Goal: Task Accomplishment & Management: Complete application form

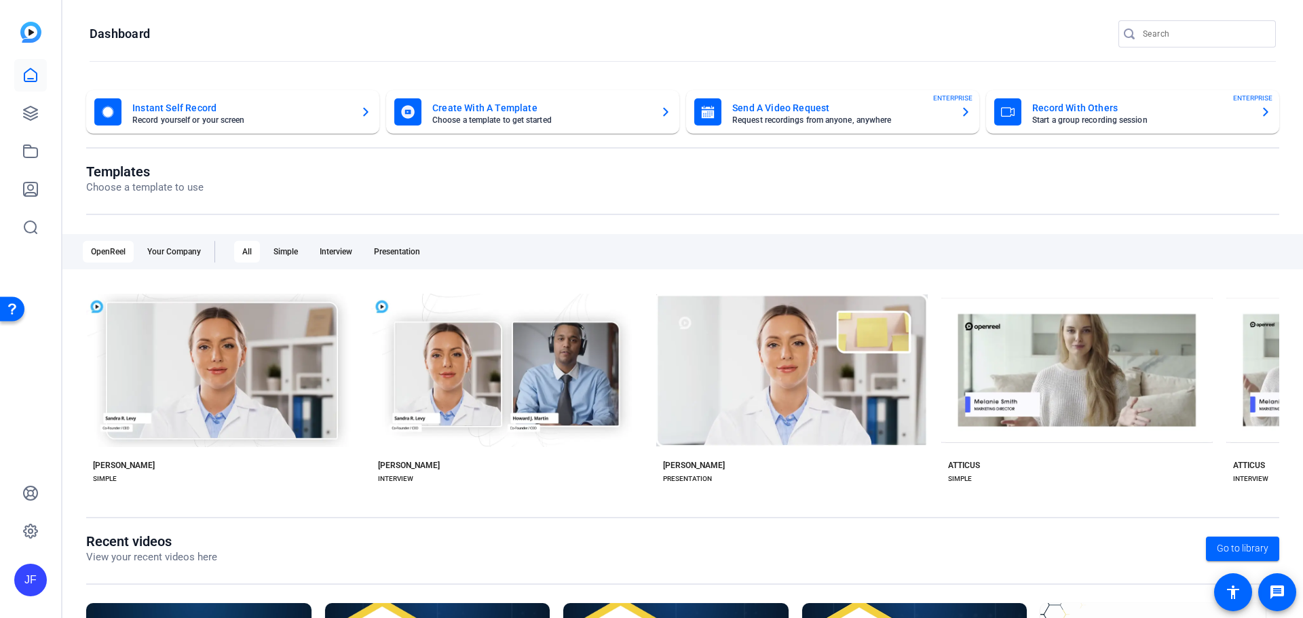
click at [832, 118] on mat-card-subtitle "Request recordings from anyone, anywhere" at bounding box center [841, 120] width 217 height 8
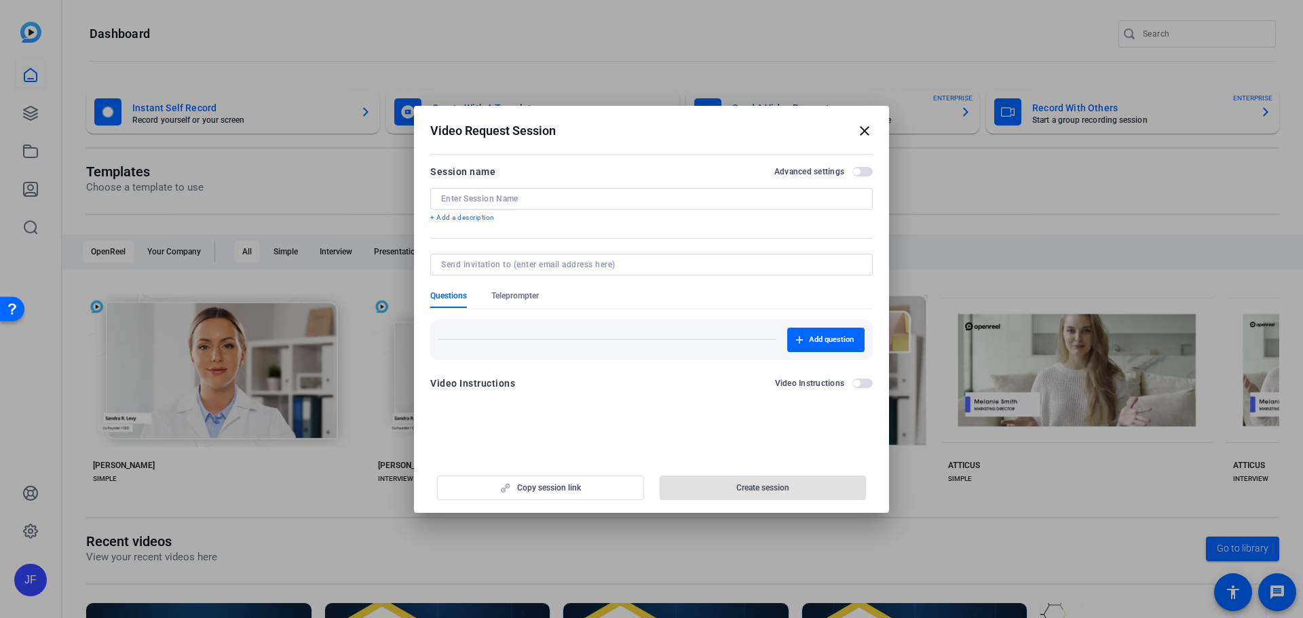
click at [545, 192] on div at bounding box center [651, 199] width 421 height 22
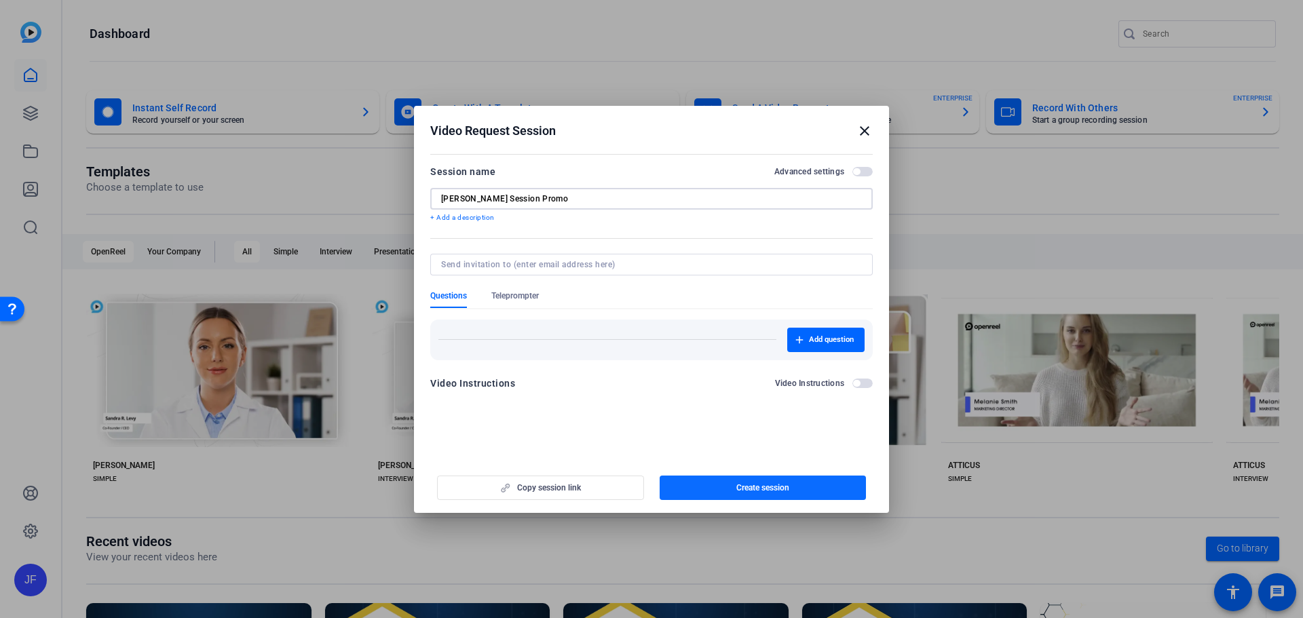
type input "[PERSON_NAME] Session Promo"
click at [722, 489] on span "button" at bounding box center [763, 488] width 207 height 33
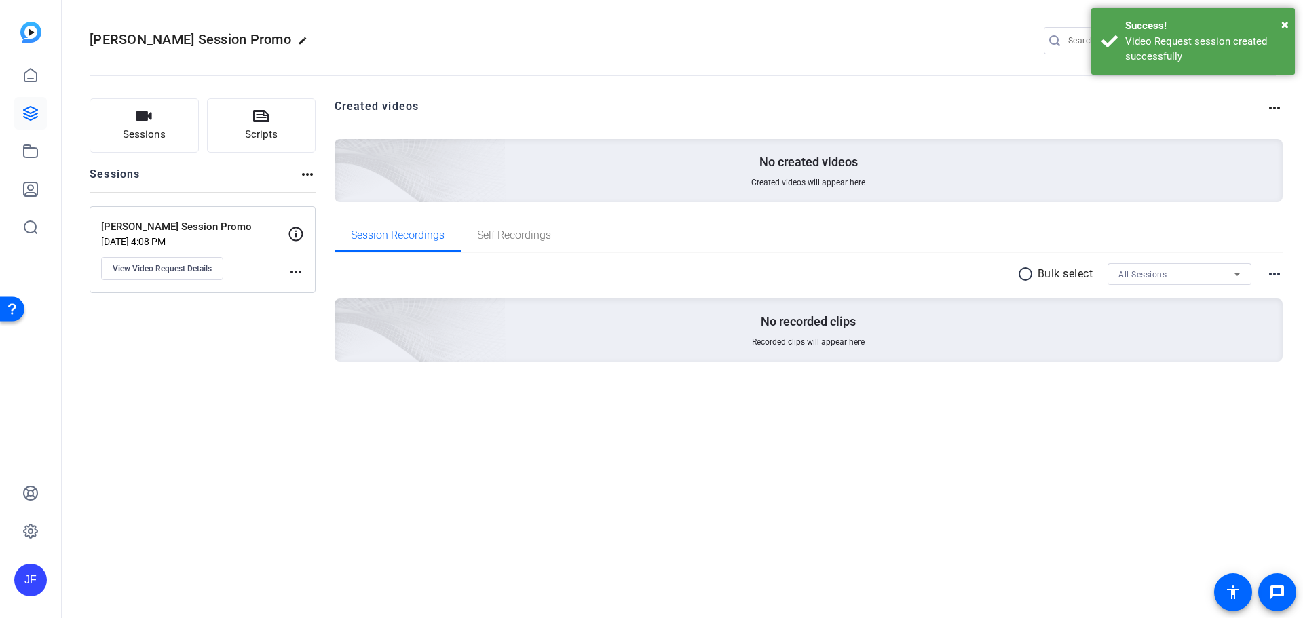
click at [295, 273] on mat-icon "more_horiz" at bounding box center [296, 272] width 16 height 16
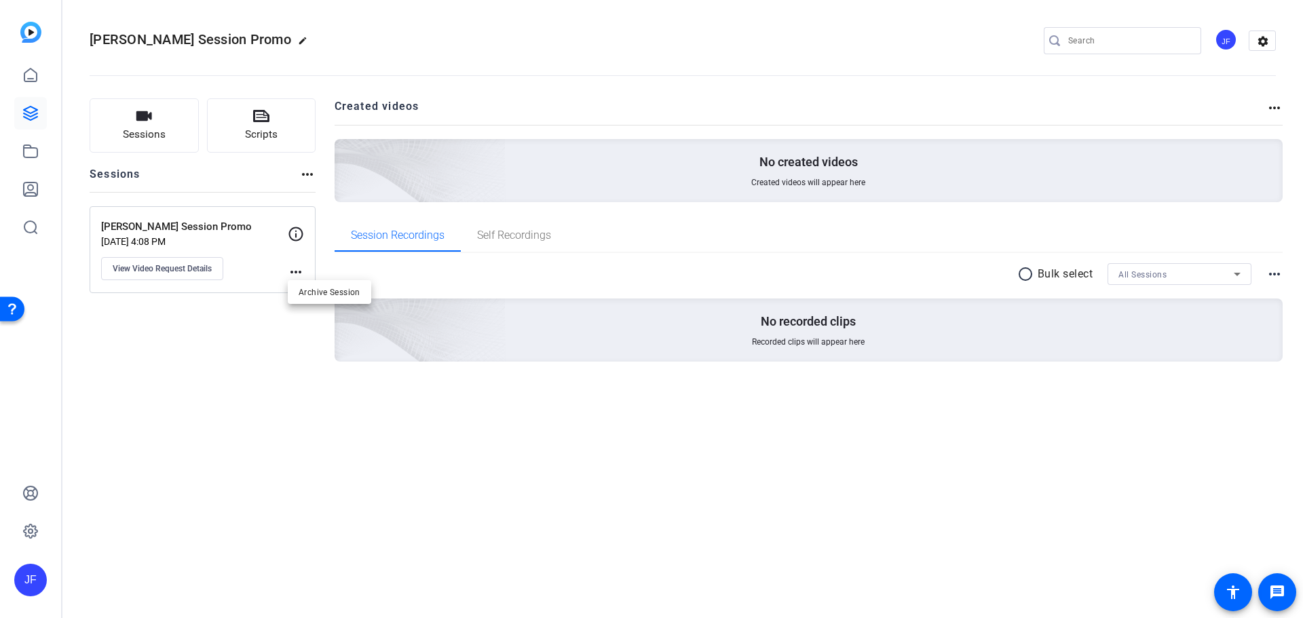
click at [296, 231] on div at bounding box center [651, 309] width 1303 height 618
click at [193, 265] on span "View Video Request Details" at bounding box center [162, 268] width 99 height 11
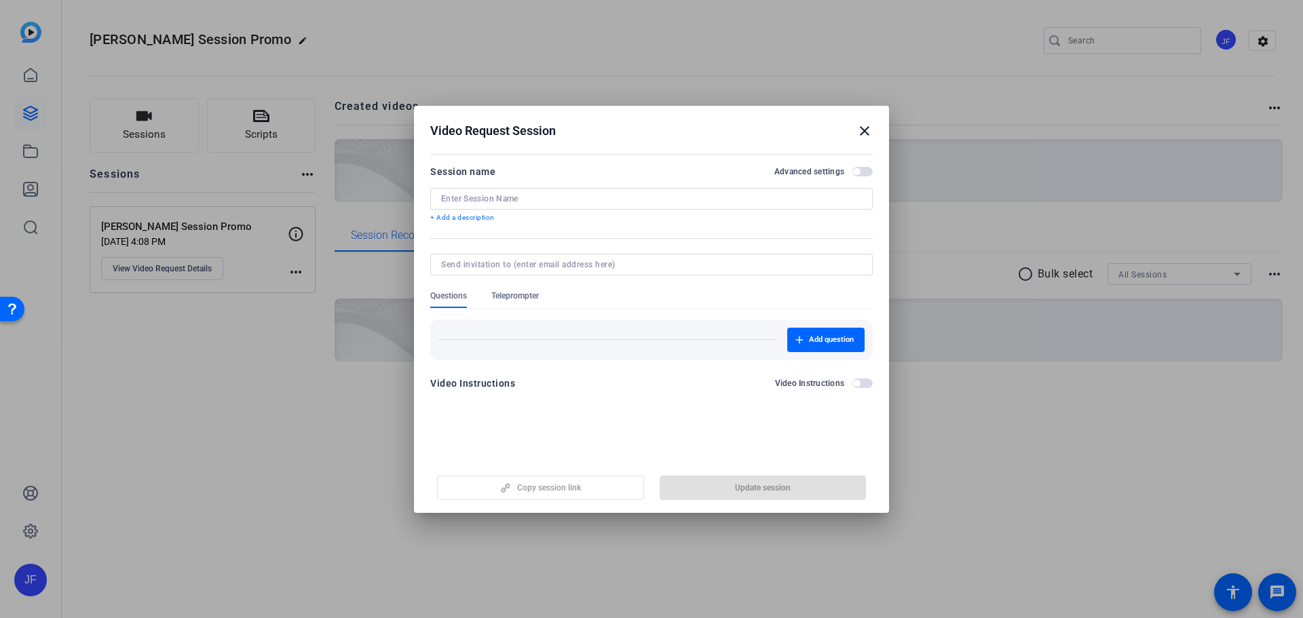
type input "[PERSON_NAME] Session Promo"
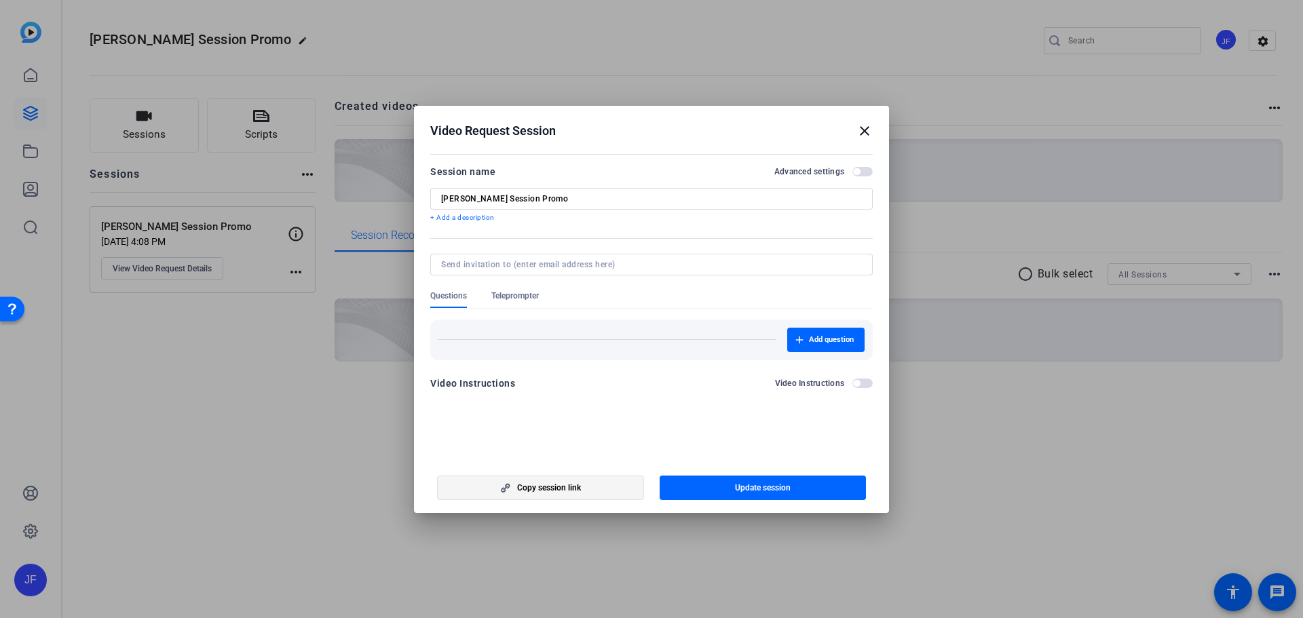
click at [573, 484] on span "Copy session link" at bounding box center [549, 488] width 64 height 11
click at [868, 133] on mat-icon "close" at bounding box center [865, 131] width 16 height 16
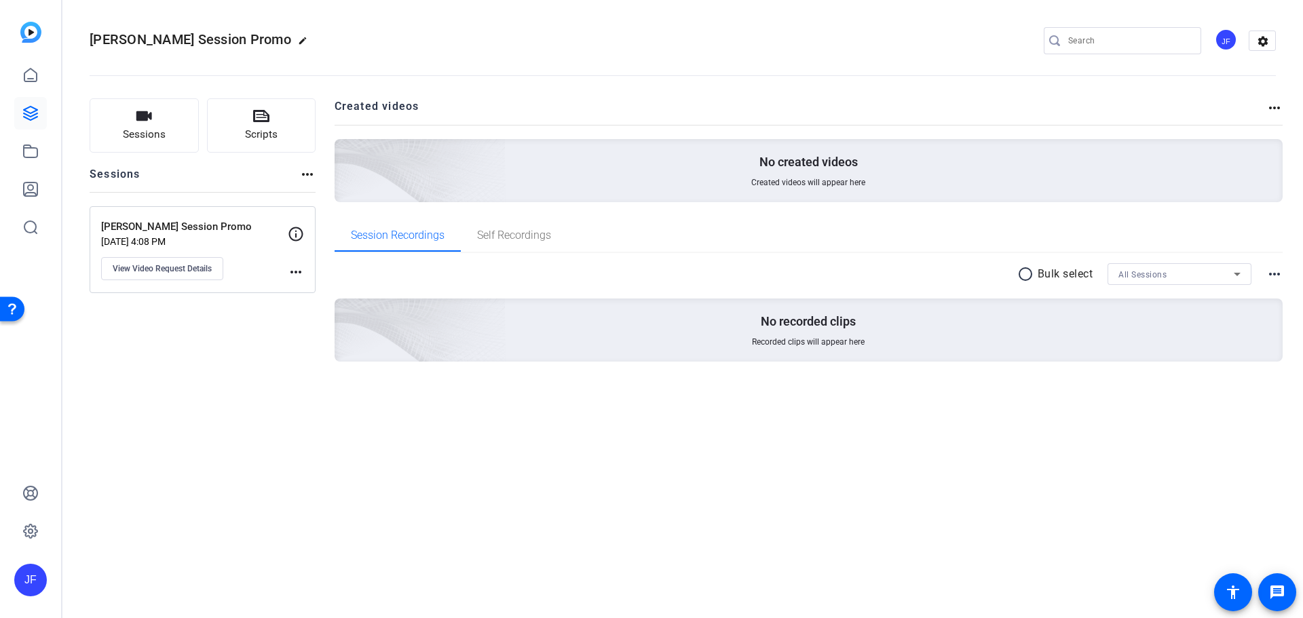
click at [26, 29] on img at bounding box center [30, 32] width 21 height 21
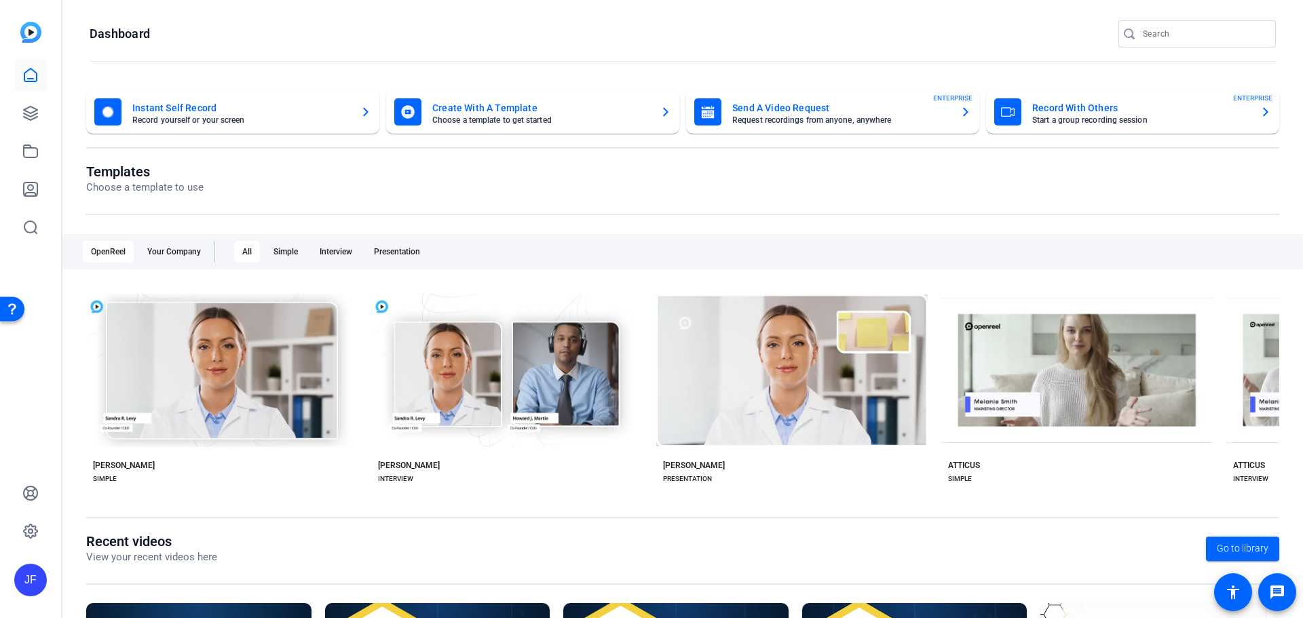
click at [754, 117] on mat-card-subtitle "Request recordings from anyone, anywhere" at bounding box center [841, 120] width 217 height 8
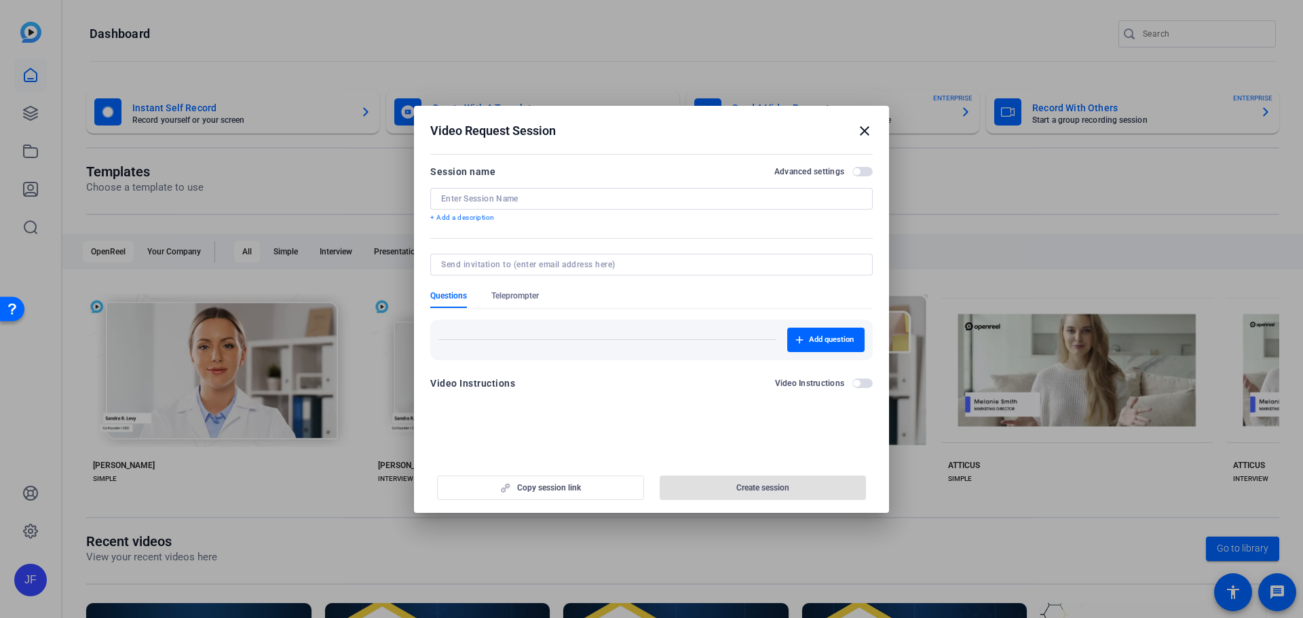
click at [505, 212] on p "+ Add a description" at bounding box center [651, 217] width 443 height 11
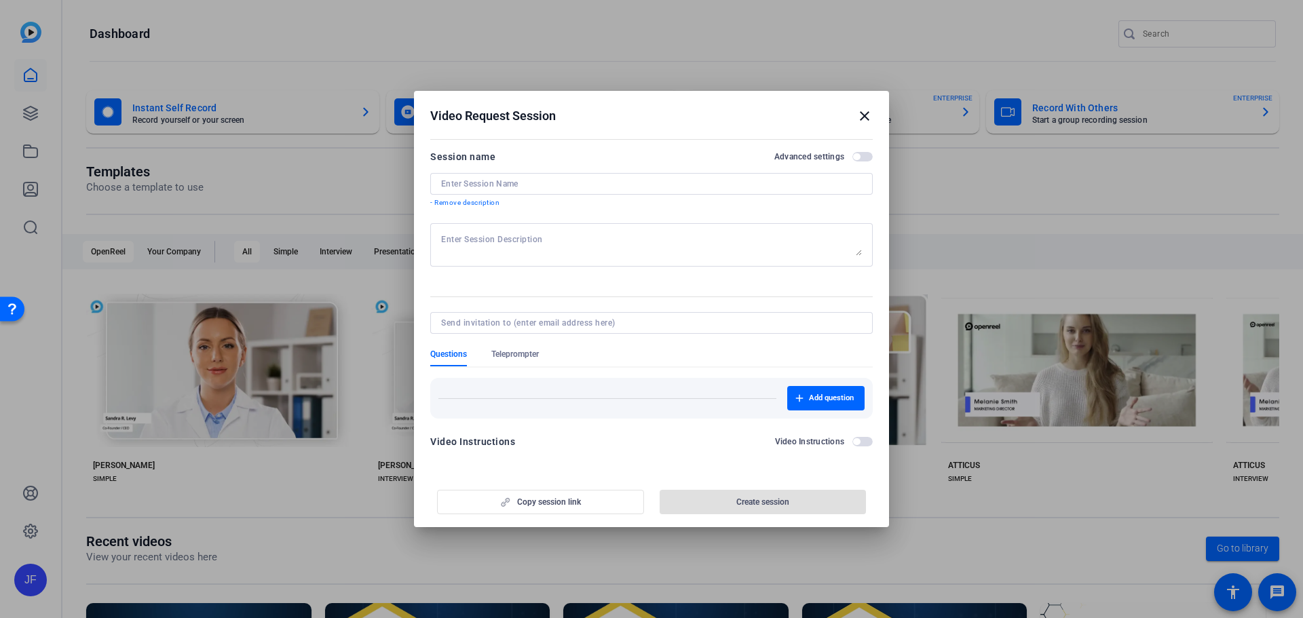
click at [500, 201] on div "Session name Advanced settings - Remove description" at bounding box center [651, 179] width 443 height 60
paste input "Zack Rayfield"
drag, startPoint x: 523, startPoint y: 183, endPoint x: 499, endPoint y: 184, distance: 24.4
click at [499, 184] on input "Zack Rayfield Promo Session" at bounding box center [651, 184] width 421 height 11
click at [552, 186] on input "Zack Rayfield Session" at bounding box center [651, 184] width 421 height 11
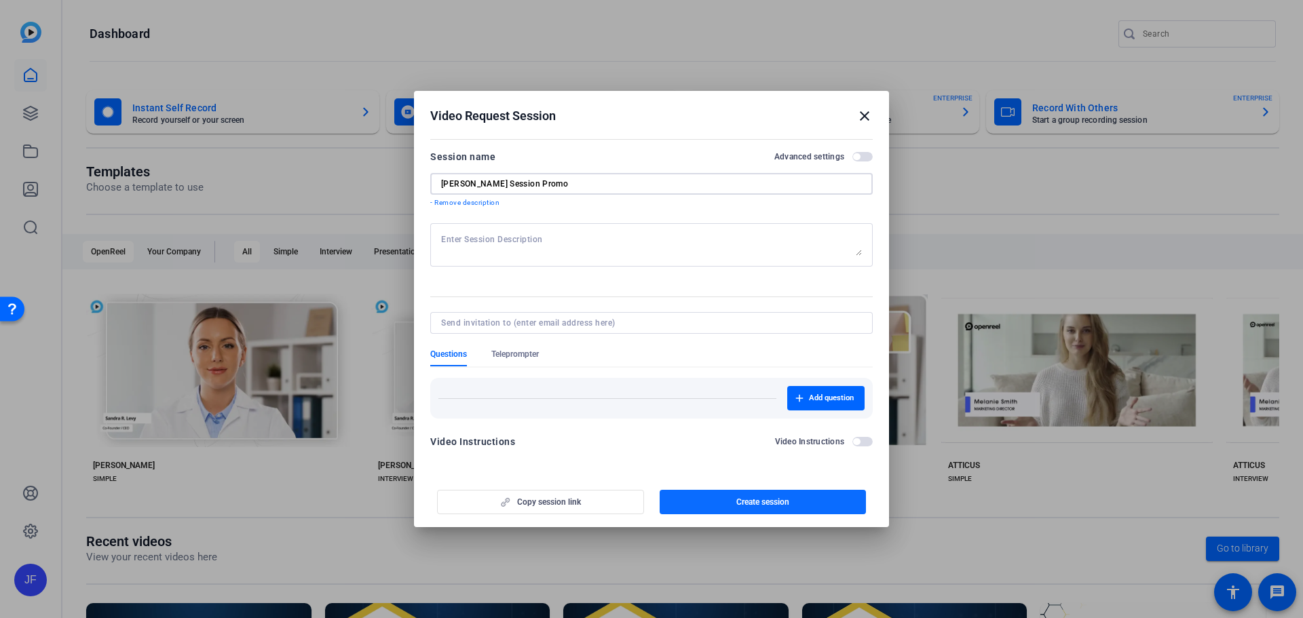
type input "Zack Rayfield Session Promo"
click at [780, 501] on span "Create session" at bounding box center [763, 502] width 53 height 11
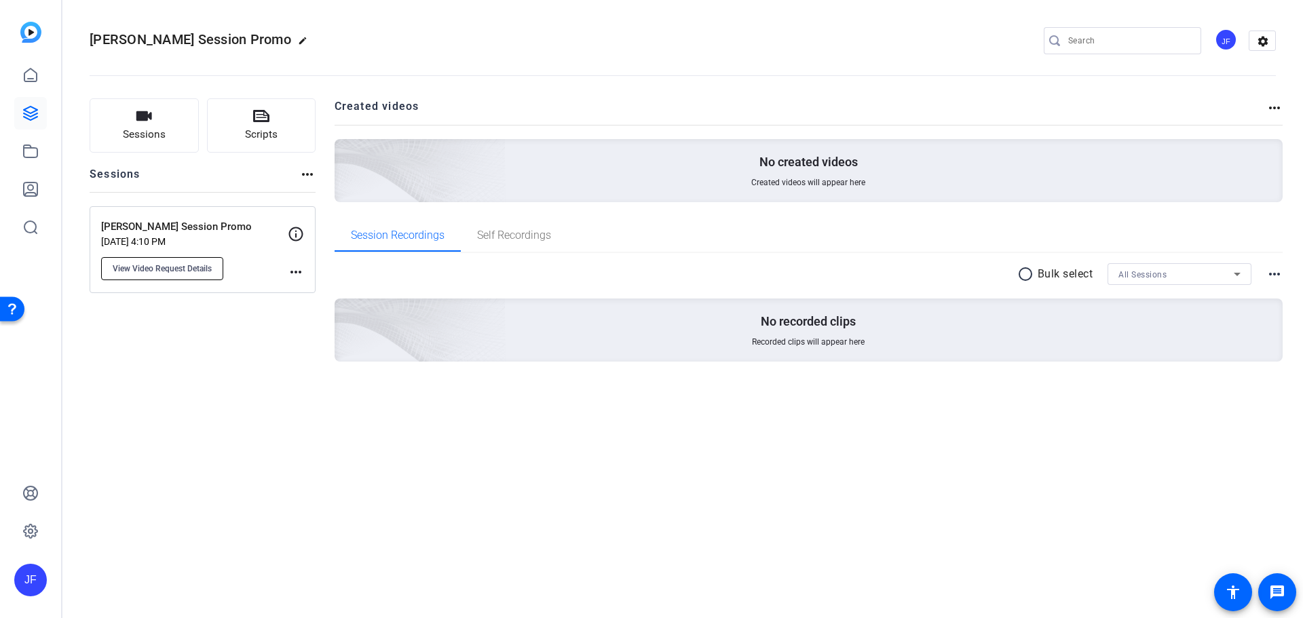
click at [188, 271] on span "View Video Request Details" at bounding box center [162, 268] width 99 height 11
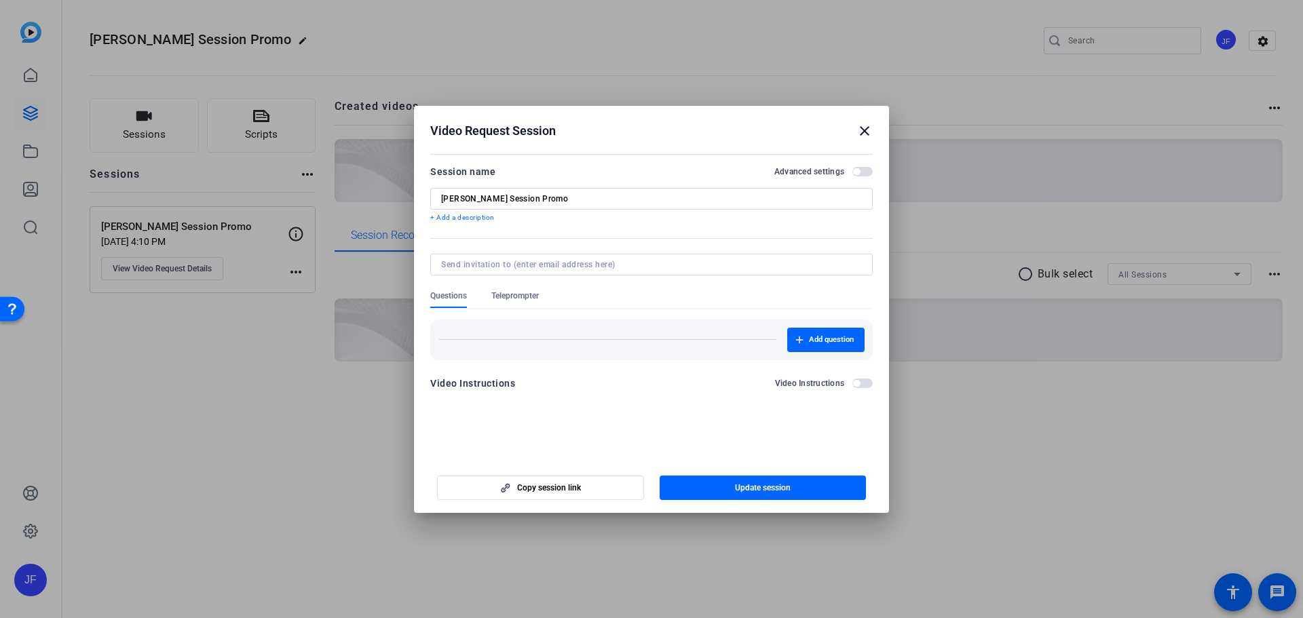
click at [519, 297] on span "Teleprompter" at bounding box center [516, 296] width 48 height 11
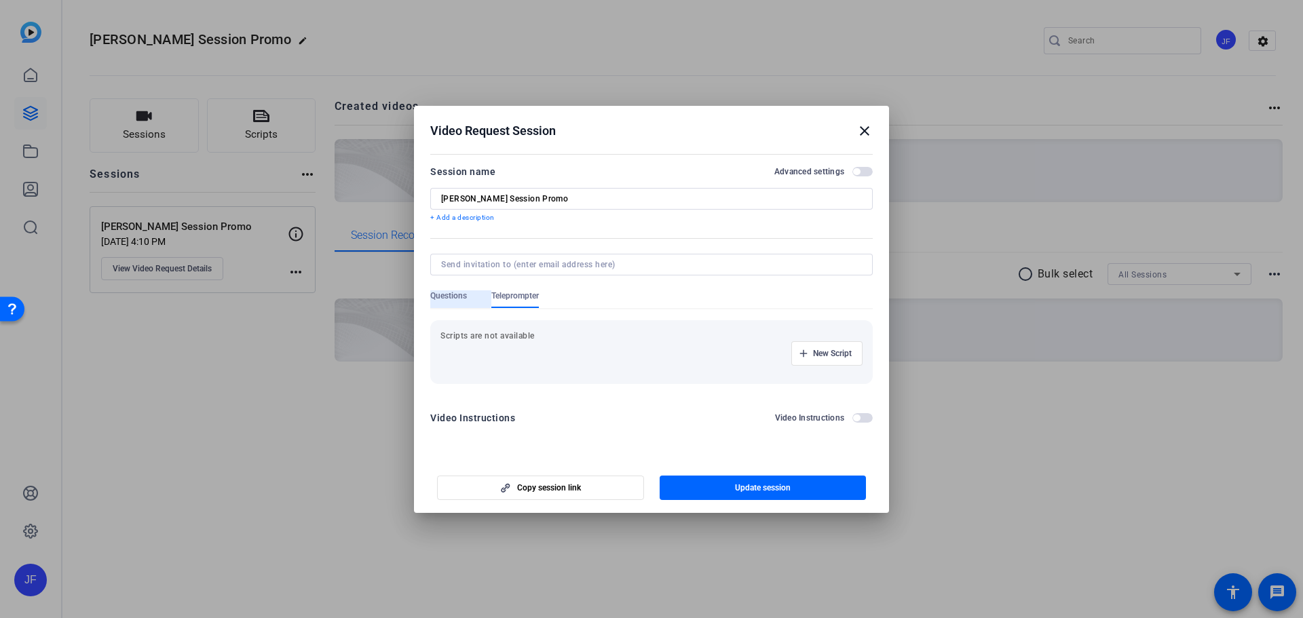
click at [449, 299] on span "Questions" at bounding box center [448, 296] width 37 height 11
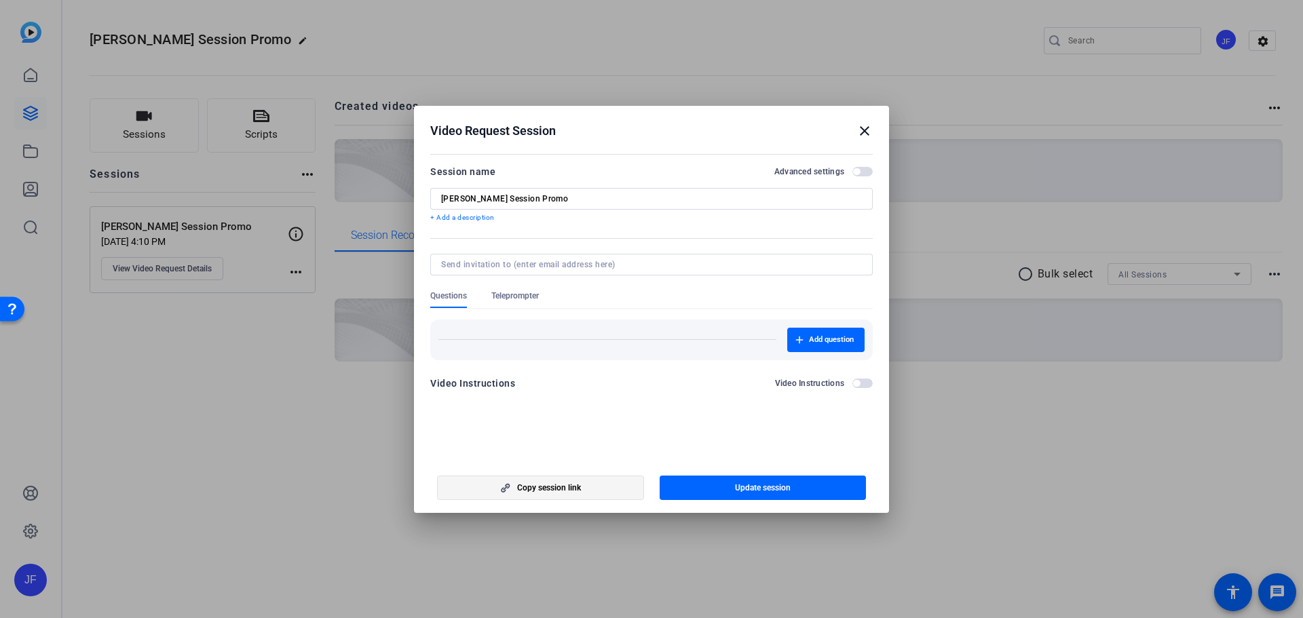
click at [585, 481] on span "button" at bounding box center [541, 488] width 206 height 33
click at [864, 131] on mat-icon "close" at bounding box center [865, 131] width 16 height 16
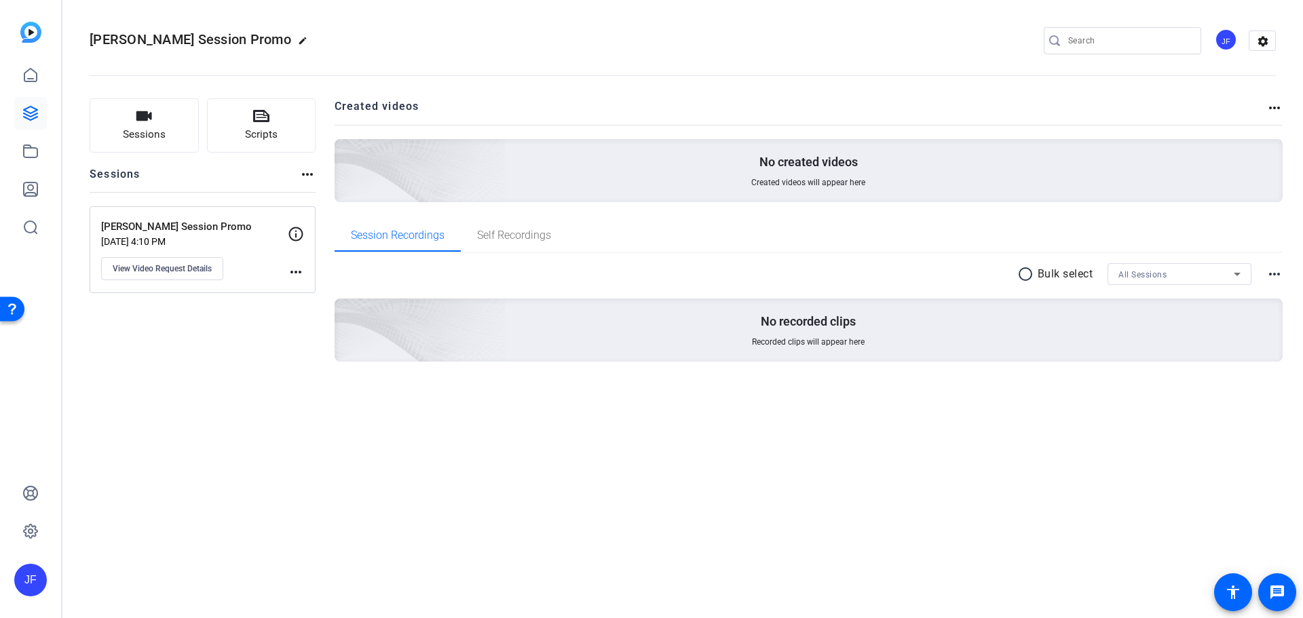
click at [31, 33] on img at bounding box center [30, 32] width 21 height 21
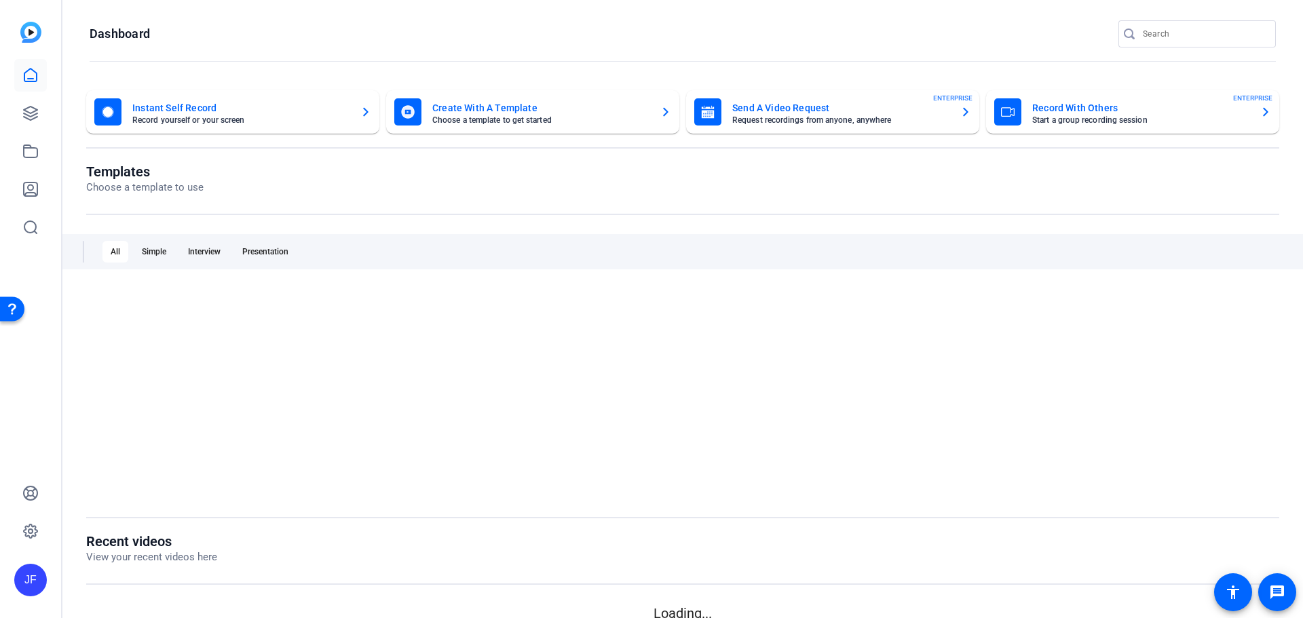
click at [818, 114] on mat-card-title "Send A Video Request" at bounding box center [841, 108] width 217 height 16
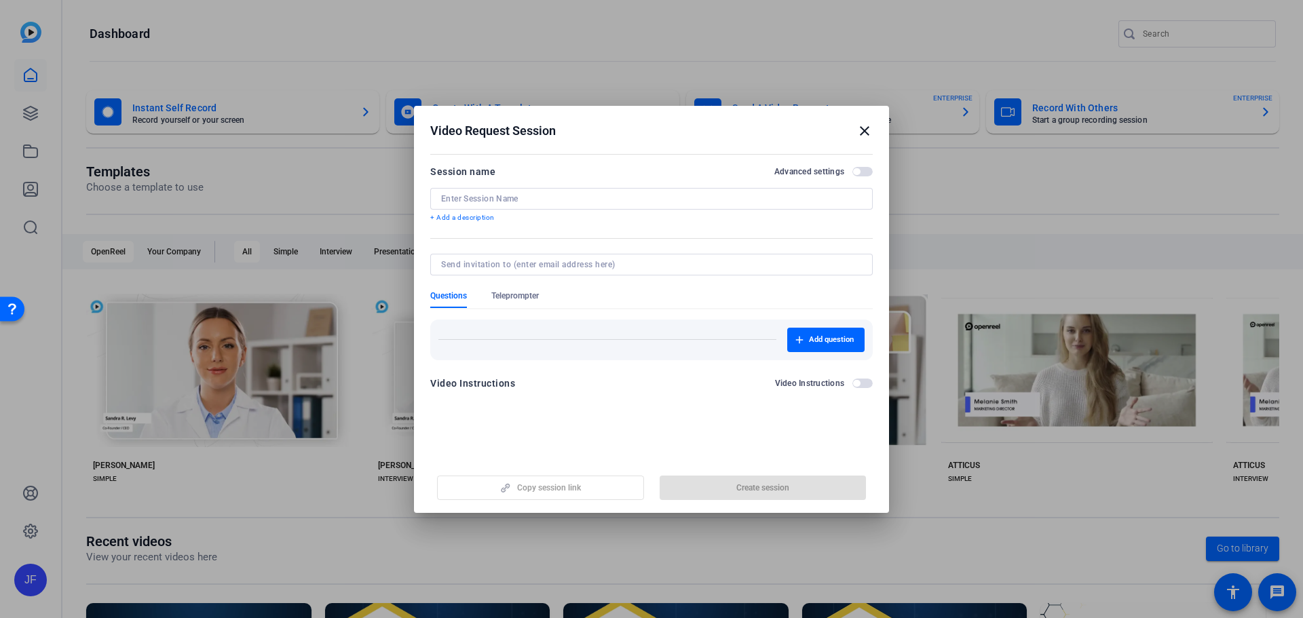
click at [559, 196] on input at bounding box center [651, 198] width 421 height 11
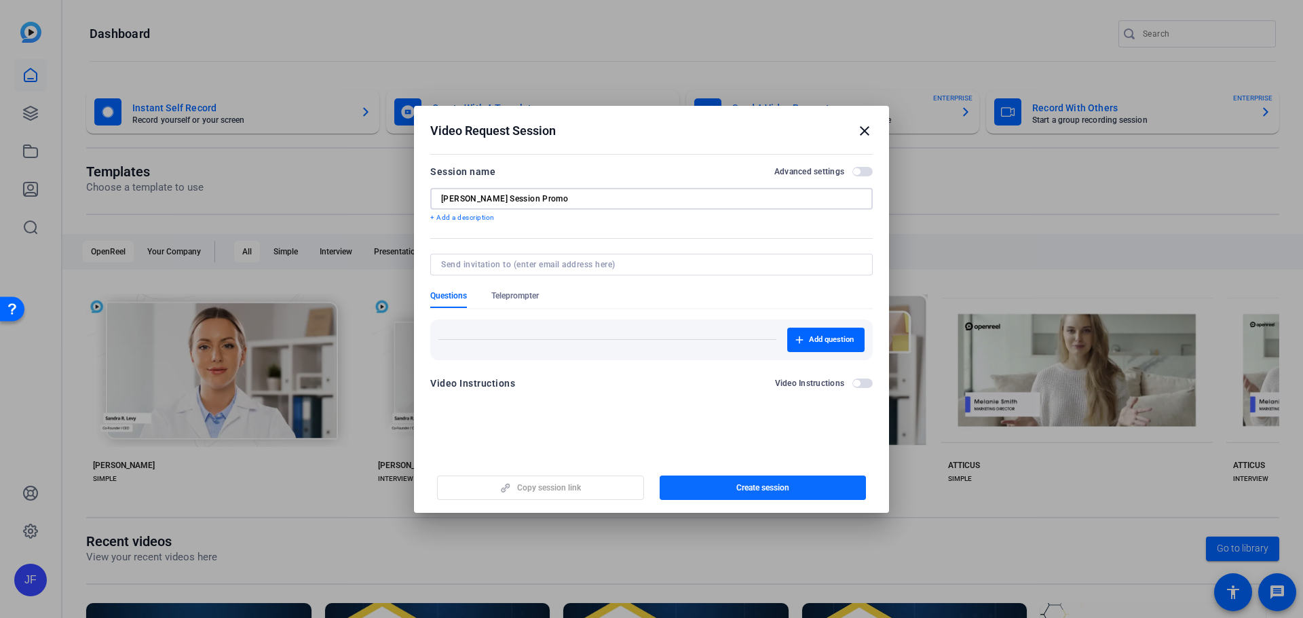
type input "Dan Ariely Session Promo"
click at [759, 493] on span "Create session" at bounding box center [763, 488] width 53 height 11
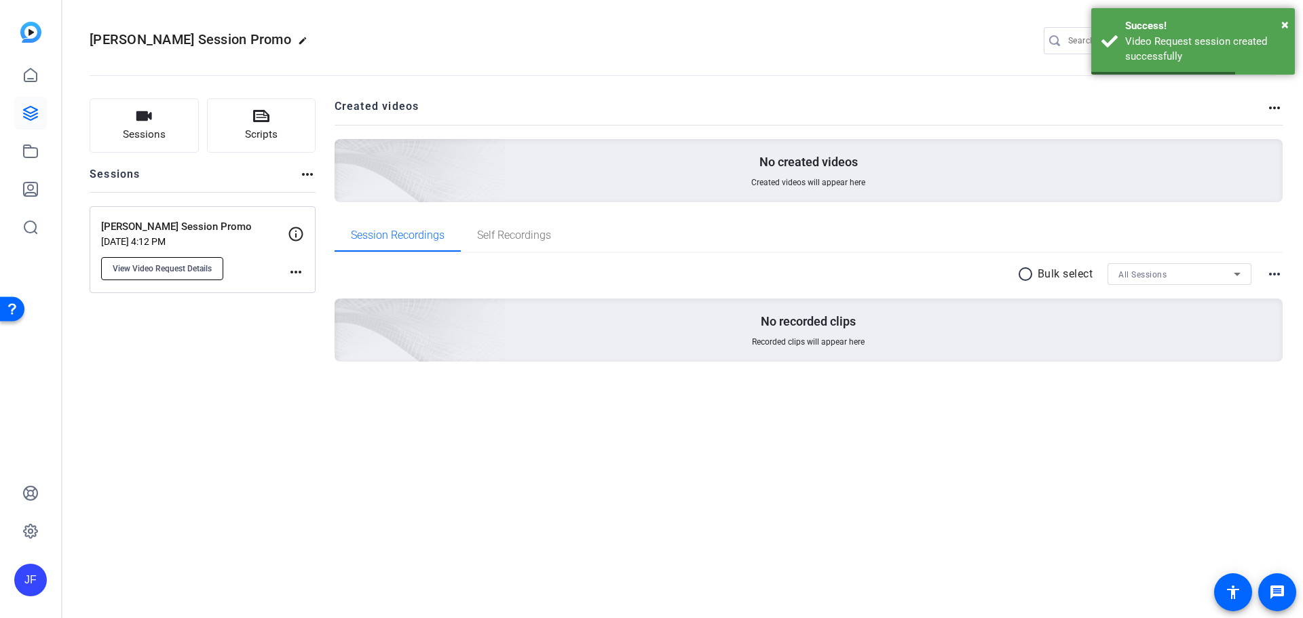
click at [175, 263] on span "View Video Request Details" at bounding box center [162, 268] width 99 height 11
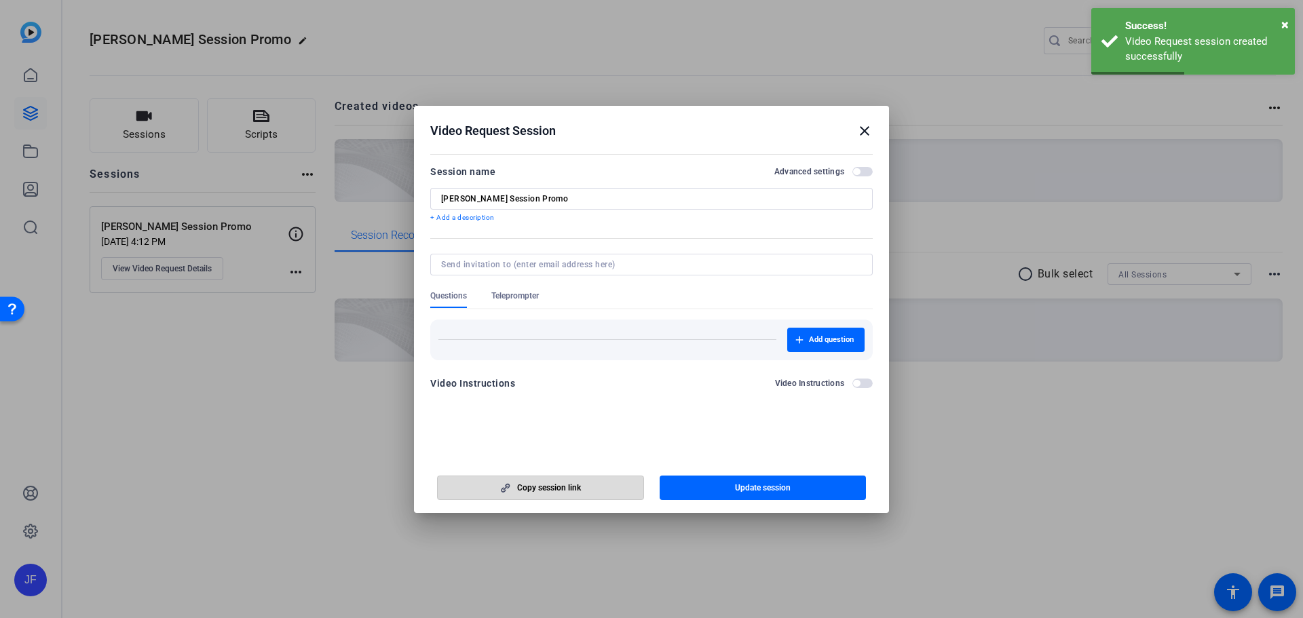
drag, startPoint x: 560, startPoint y: 487, endPoint x: 571, endPoint y: 481, distance: 12.5
click at [559, 487] on span "Copy session link" at bounding box center [549, 488] width 64 height 11
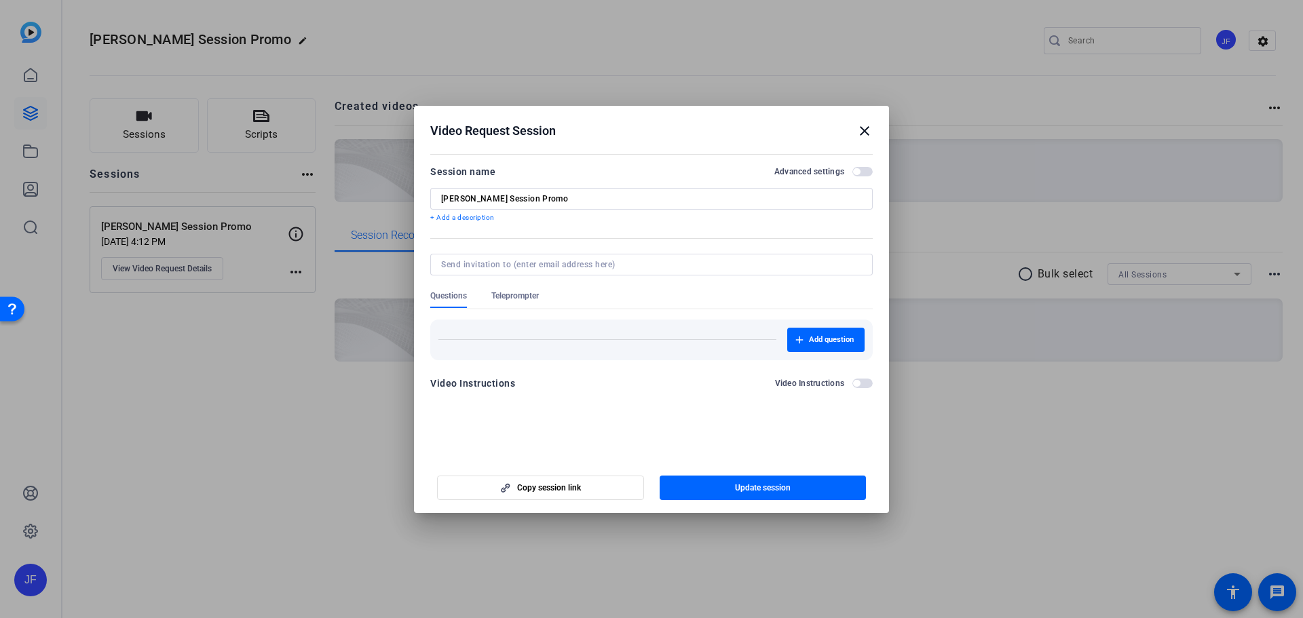
click at [865, 132] on mat-icon "close" at bounding box center [865, 131] width 16 height 16
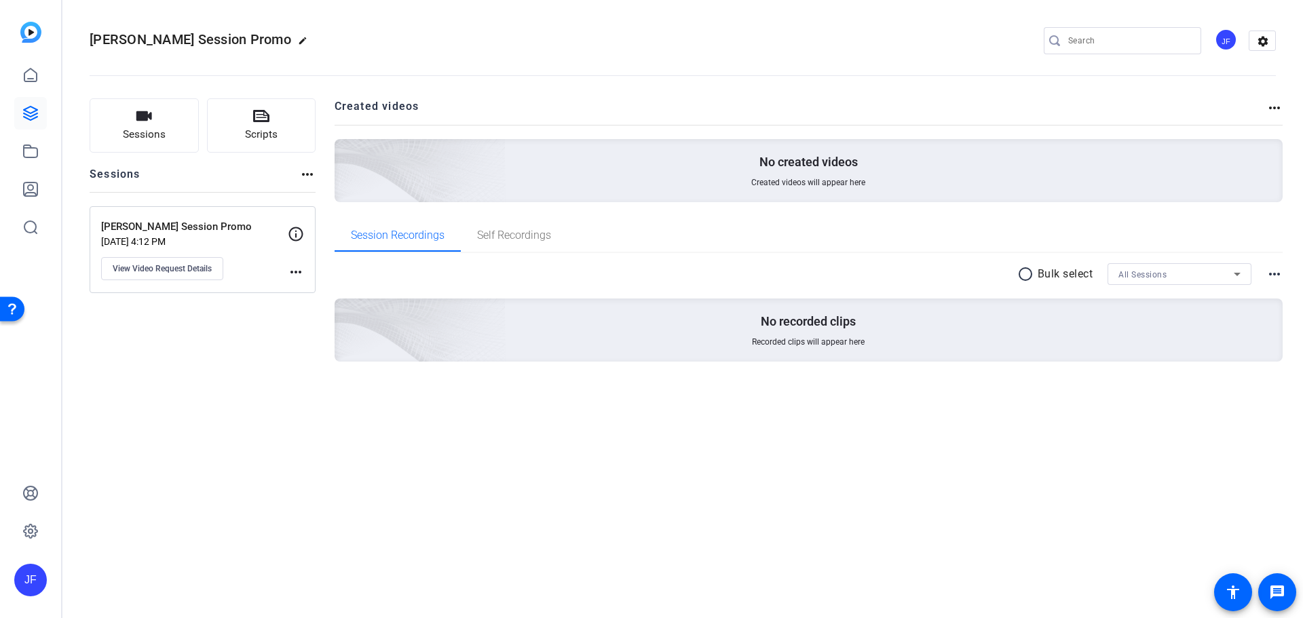
click at [31, 24] on img at bounding box center [30, 32] width 21 height 21
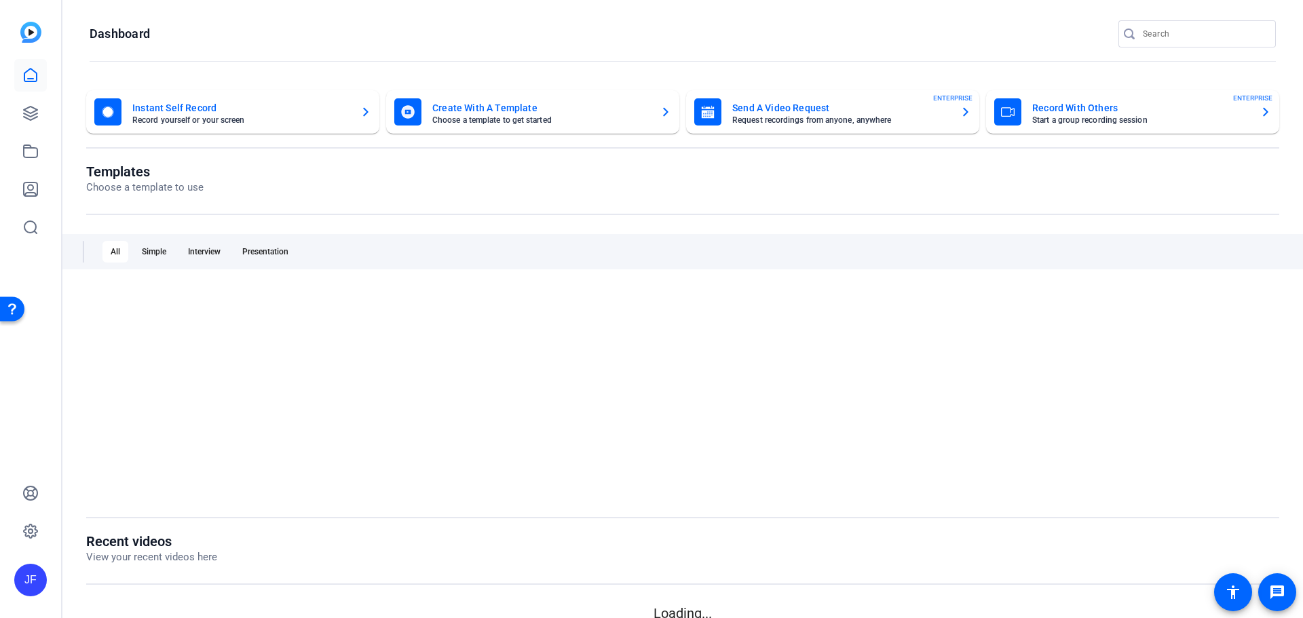
click at [815, 106] on mat-card-title "Send A Video Request" at bounding box center [841, 108] width 217 height 16
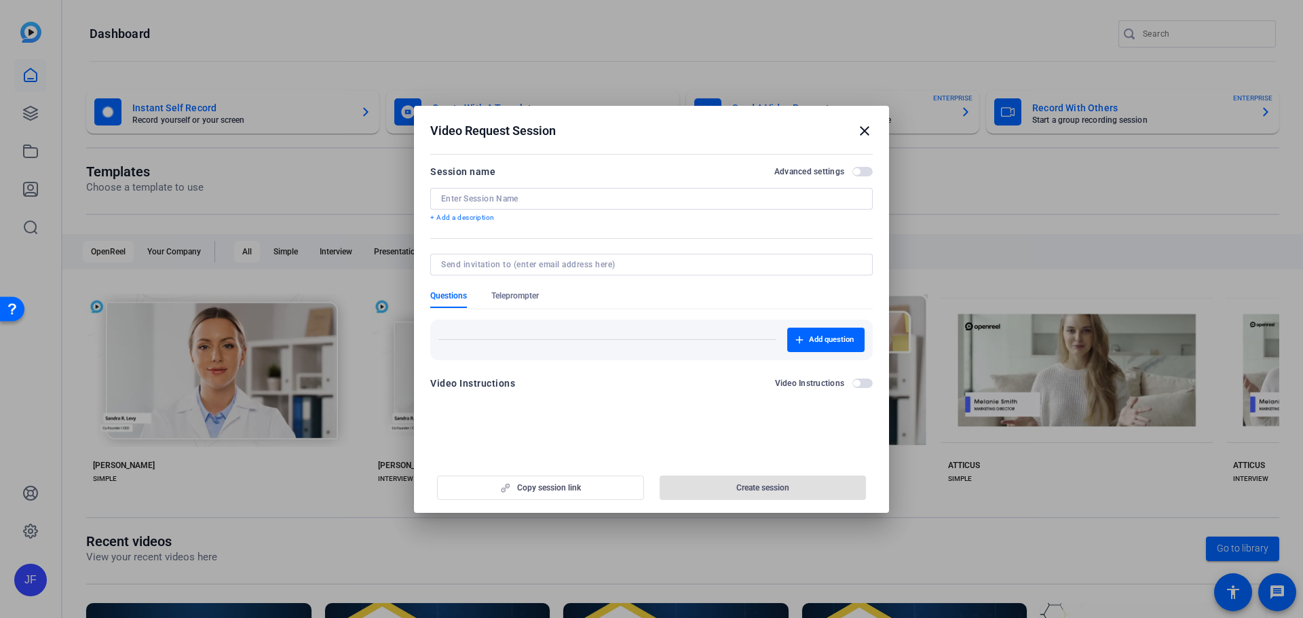
click at [549, 204] on div at bounding box center [651, 199] width 421 height 22
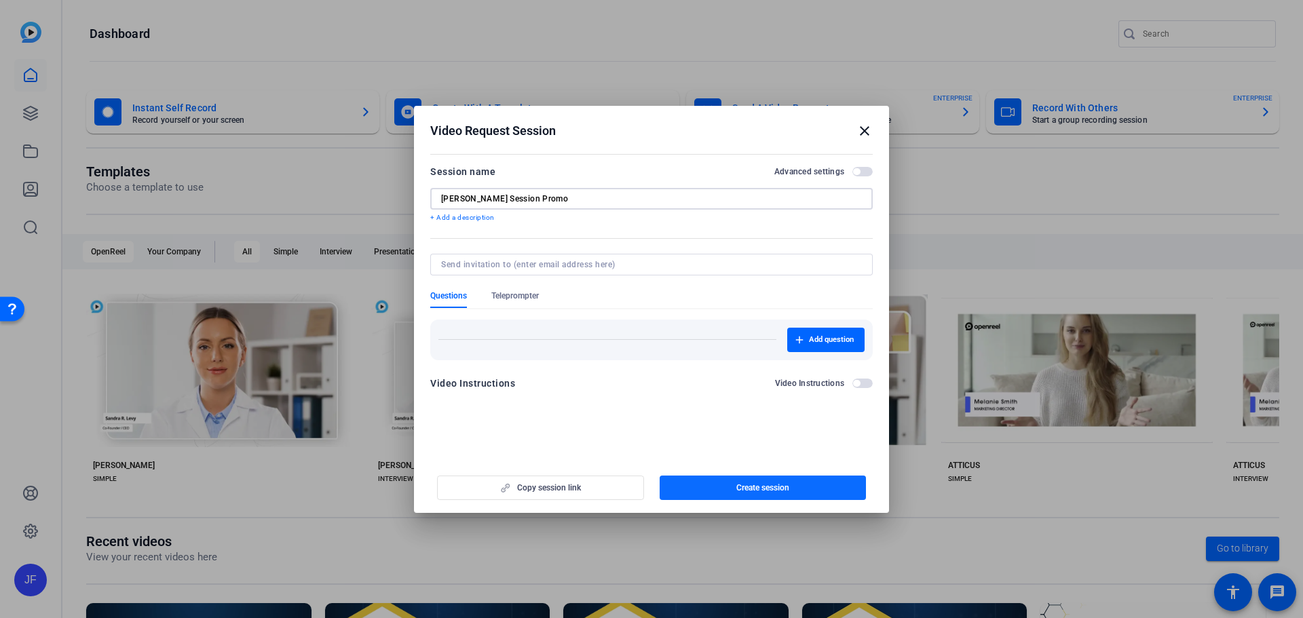
type input "Ross Riskin Session Promo"
click at [756, 493] on span "Create session" at bounding box center [763, 488] width 53 height 11
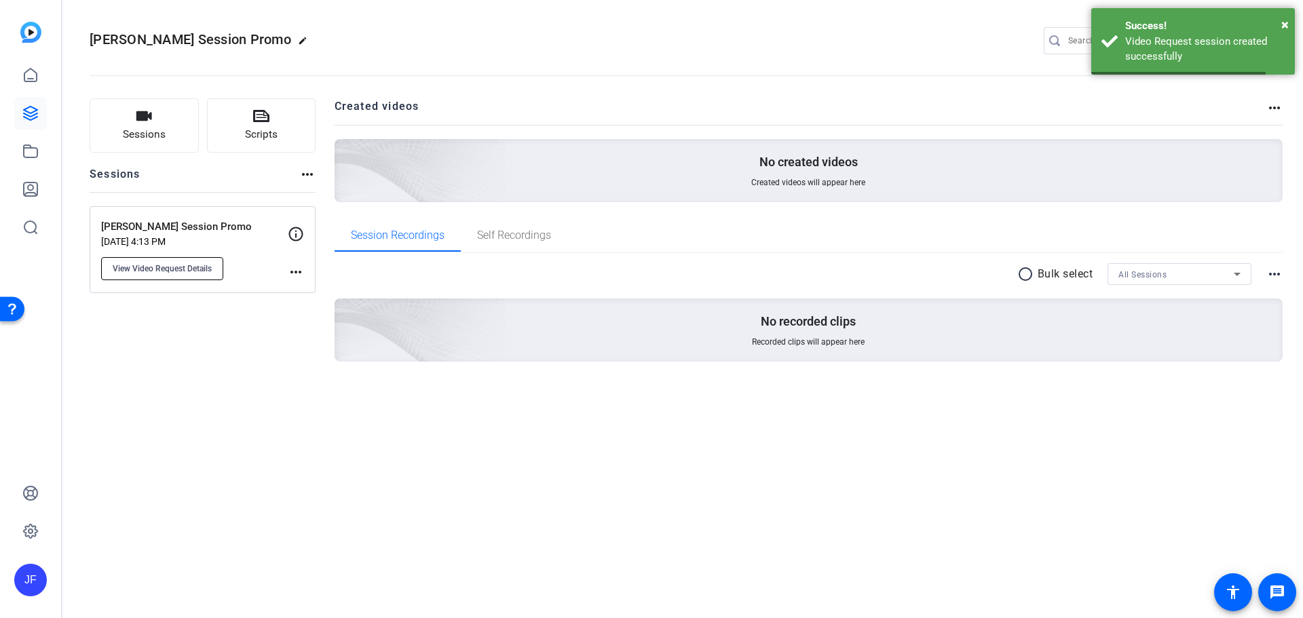
click at [155, 263] on span "View Video Request Details" at bounding box center [162, 268] width 99 height 11
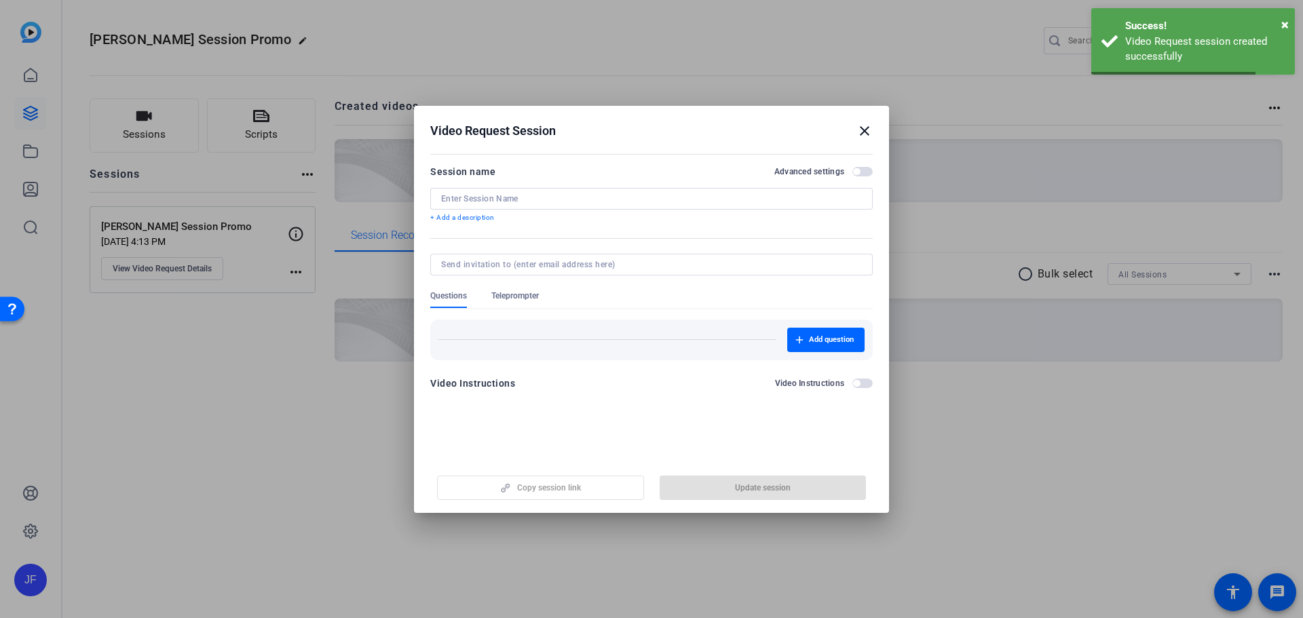
type input "Ross Riskin Session Promo"
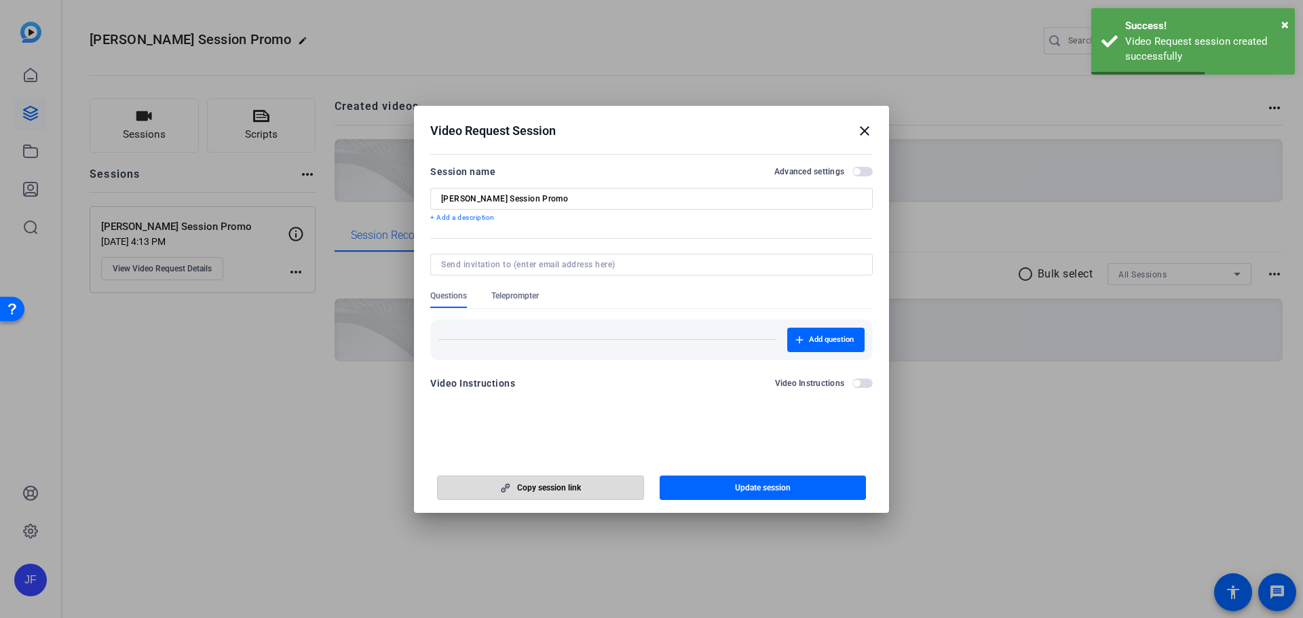
click at [550, 478] on span "button" at bounding box center [541, 488] width 206 height 33
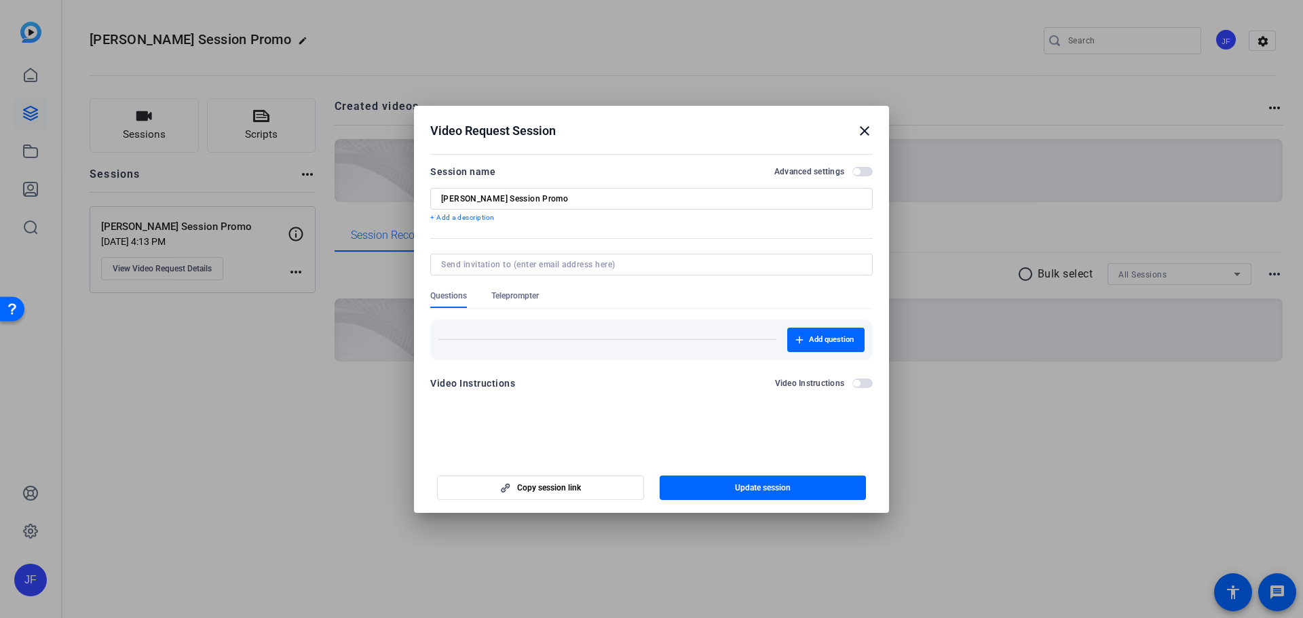
click at [865, 131] on mat-icon "close" at bounding box center [865, 131] width 16 height 16
